Goal: Information Seeking & Learning: Understand process/instructions

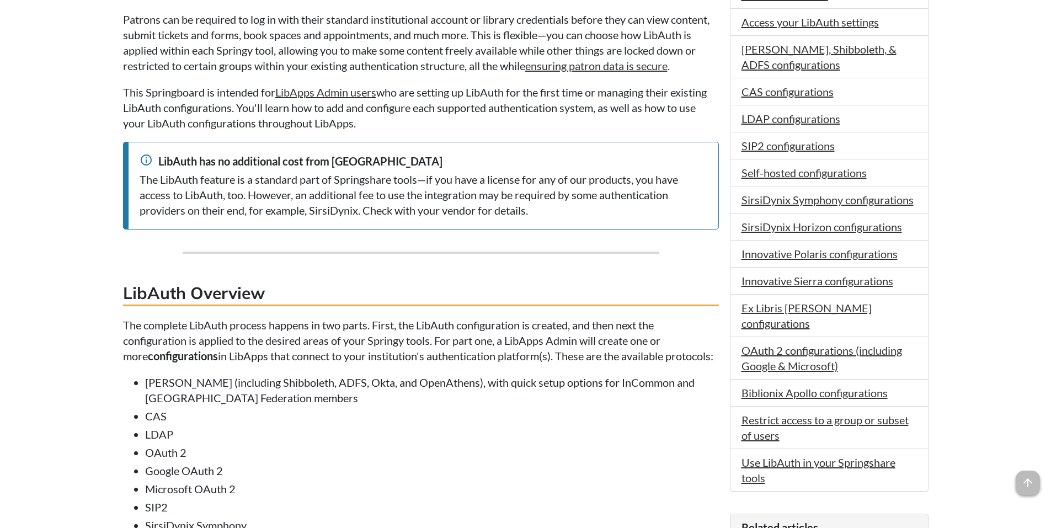
scroll to position [386, 0]
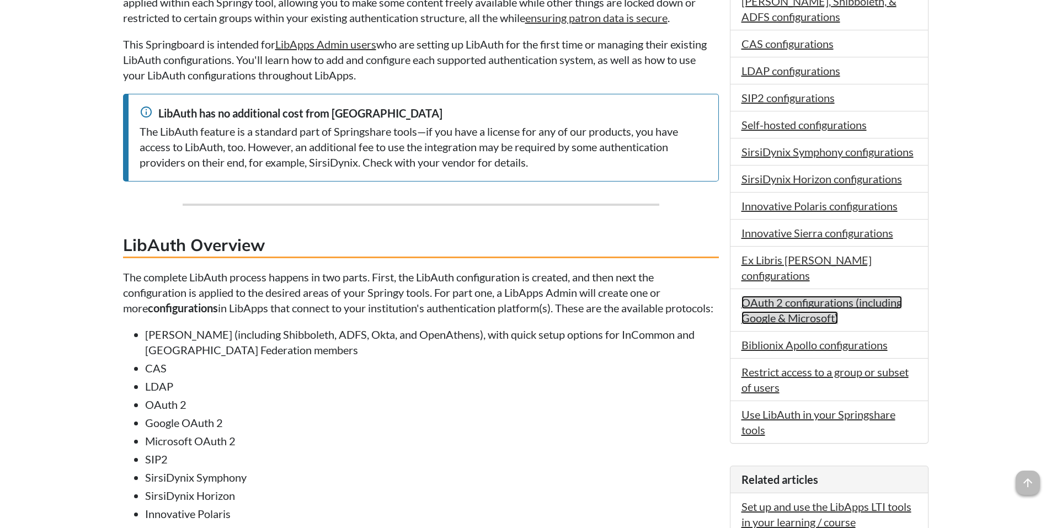
click at [809, 296] on link "OAuth 2 configurations (including Google & Microsoft)" at bounding box center [822, 310] width 161 height 29
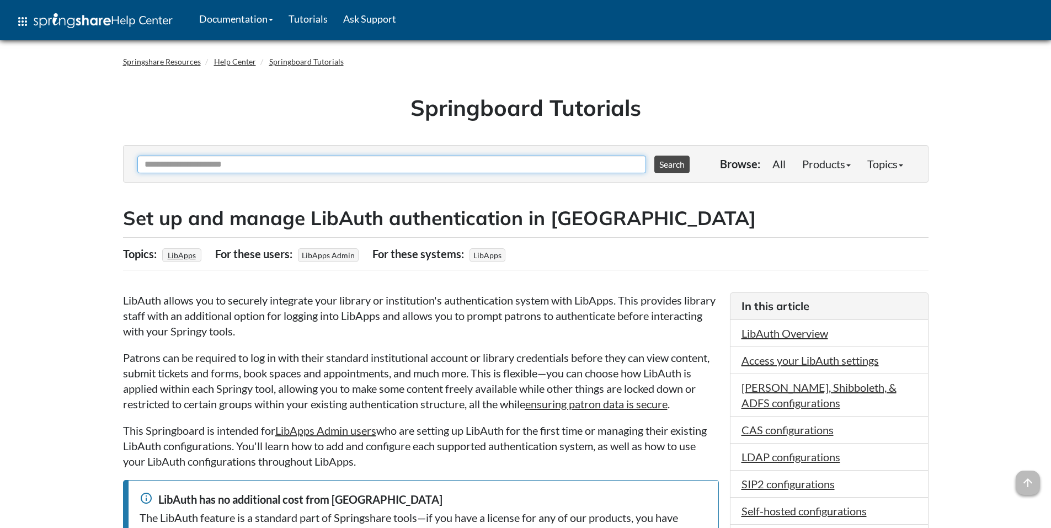
click at [432, 160] on input "Ask Another Question" at bounding box center [391, 165] width 509 height 18
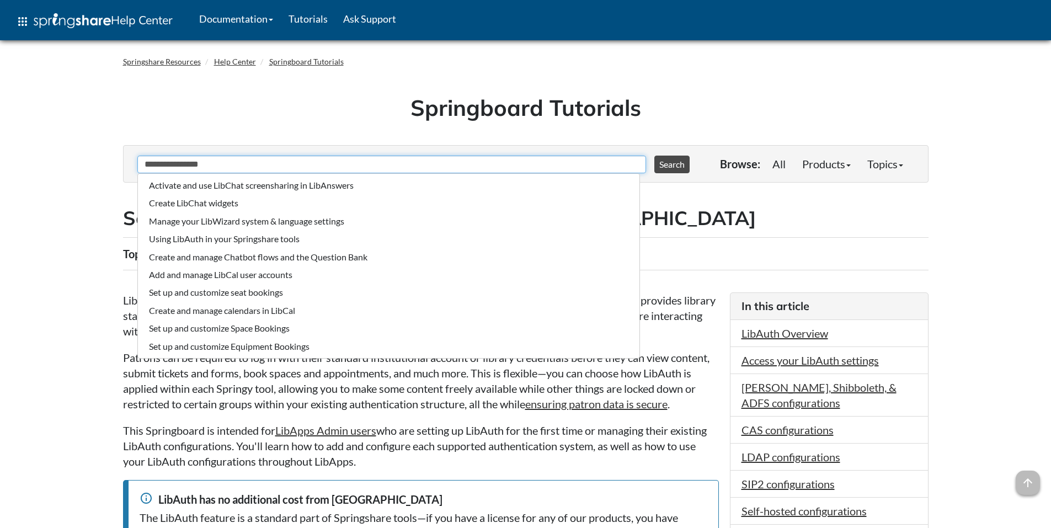
type input "**********"
click at [654, 156] on button "Search" at bounding box center [671, 165] width 35 height 18
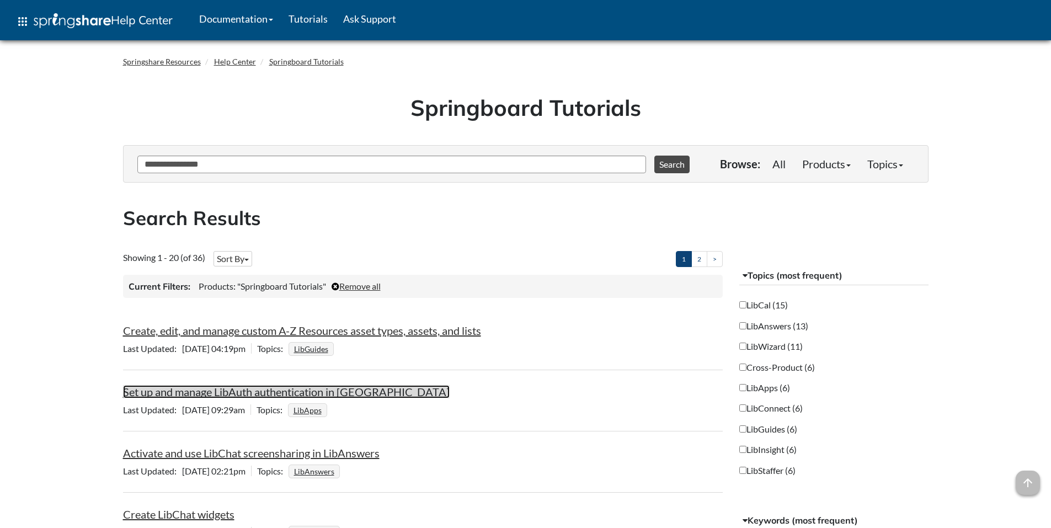
click at [264, 396] on link "Set up and manage LibAuth authentication in [GEOGRAPHIC_DATA]" at bounding box center [286, 391] width 327 height 13
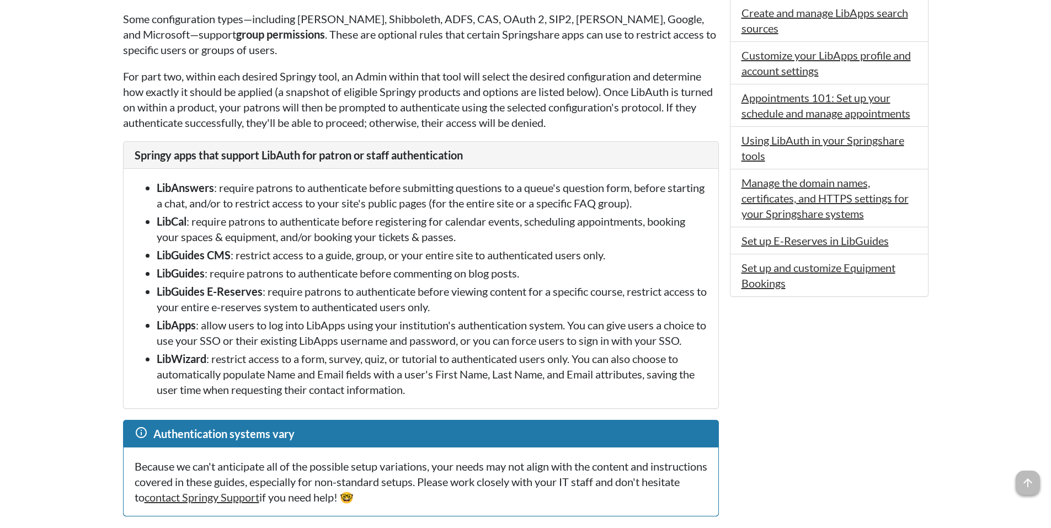
scroll to position [993, 0]
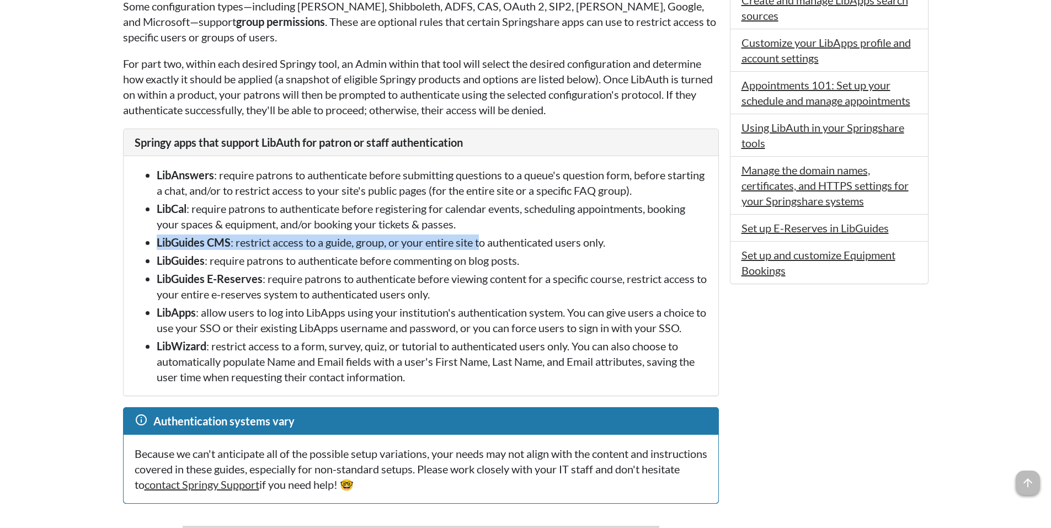
drag, startPoint x: 159, startPoint y: 257, endPoint x: 484, endPoint y: 252, distance: 325.0
click at [484, 250] on li "LibGuides CMS : restrict access to a guide, group, or your entire site to authe…" at bounding box center [432, 242] width 551 height 15
click at [515, 250] on li "LibGuides CMS : restrict access to a guide, group, or your entire site to authe…" at bounding box center [432, 242] width 551 height 15
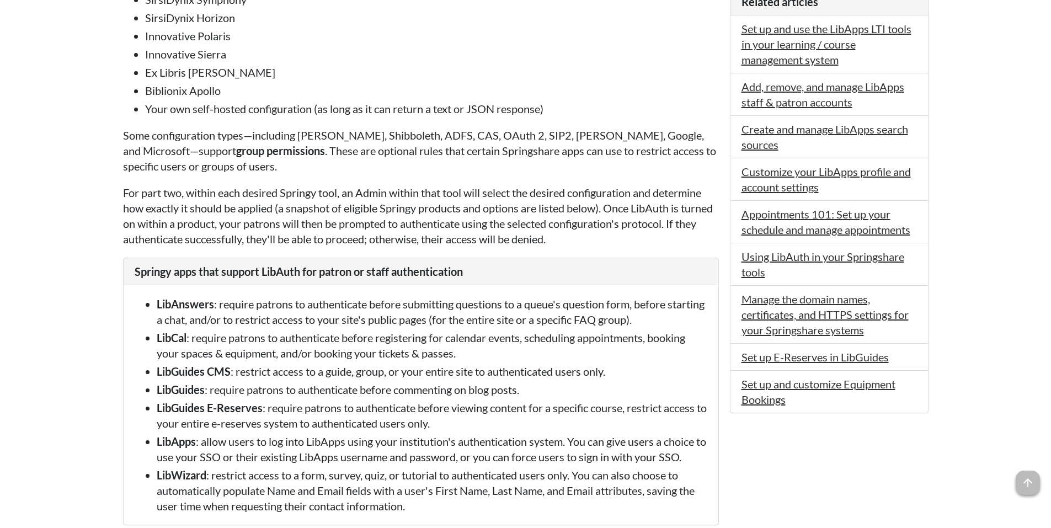
scroll to position [773, 0]
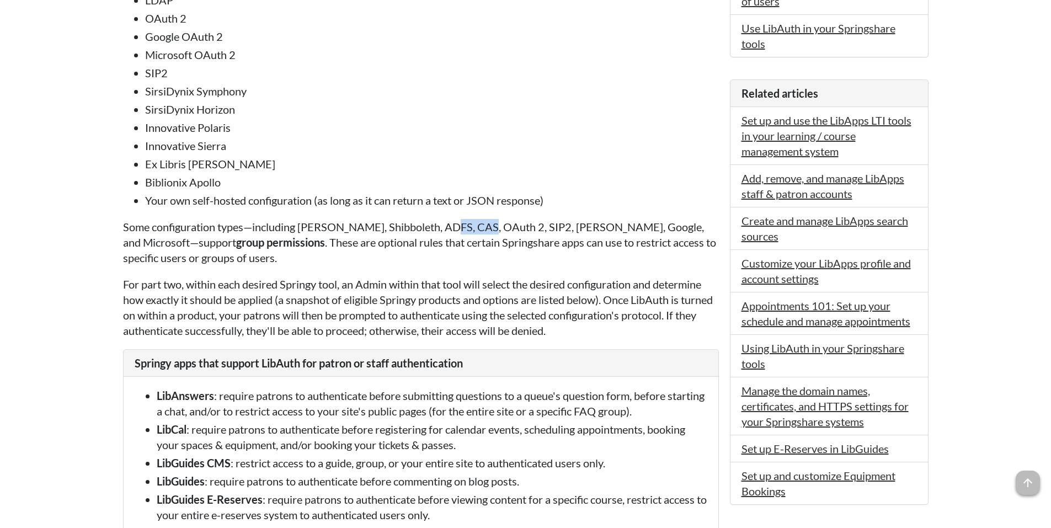
drag, startPoint x: 448, startPoint y: 244, endPoint x: 488, endPoint y: 244, distance: 39.7
click at [488, 244] on p "Some configuration types—including SAML, Shibboleth, ADFS, CAS, OAuth 2, SIP2, …" at bounding box center [421, 242] width 596 height 46
drag, startPoint x: 644, startPoint y: 242, endPoint x: 692, endPoint y: 242, distance: 48.0
click at [692, 242] on p "Some configuration types—including SAML, Shibboleth, ADFS, CAS, OAuth 2, SIP2, …" at bounding box center [421, 242] width 596 height 46
click at [683, 263] on p "Some configuration types—including SAML, Shibboleth, ADFS, CAS, OAuth 2, SIP2, …" at bounding box center [421, 242] width 596 height 46
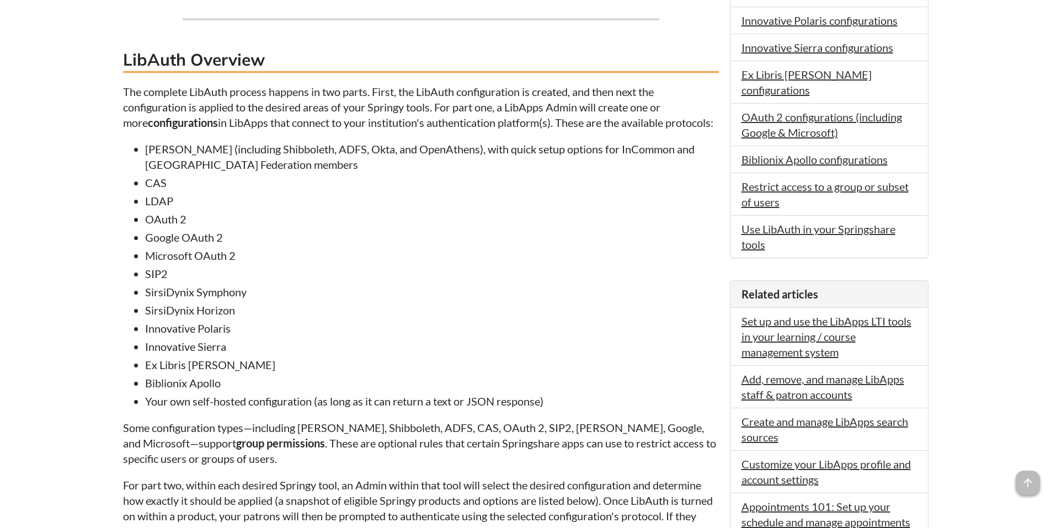
scroll to position [552, 0]
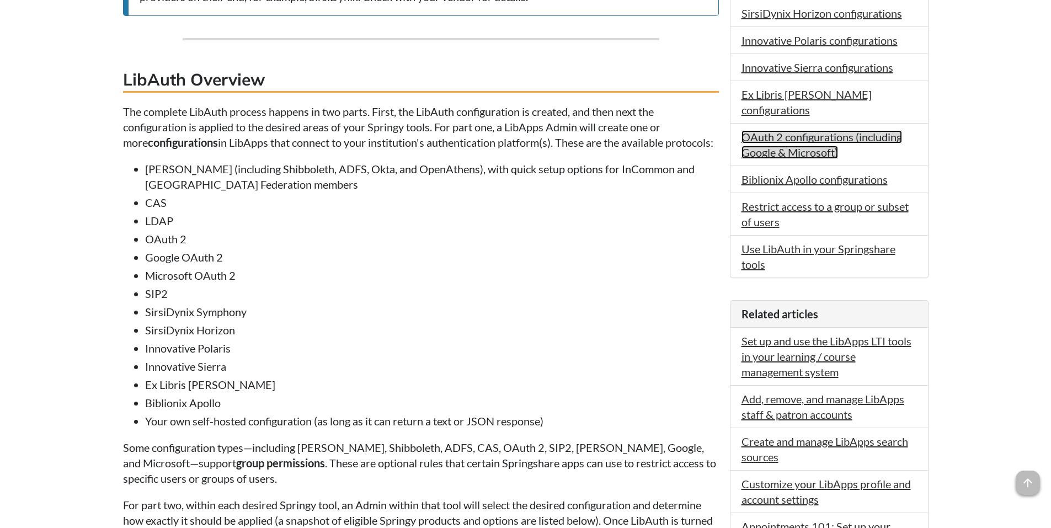
click at [816, 130] on link "OAuth 2 configurations (including Google & Microsoft)" at bounding box center [822, 144] width 161 height 29
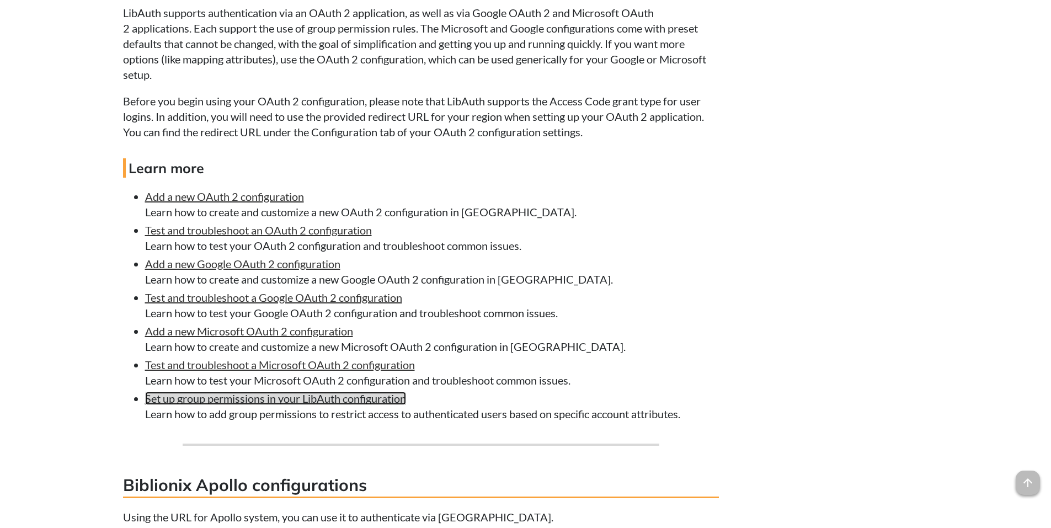
click at [253, 405] on link "Set up group permissions in your LibAuth configuration" at bounding box center [275, 398] width 261 height 13
